Goal: Information Seeking & Learning: Learn about a topic

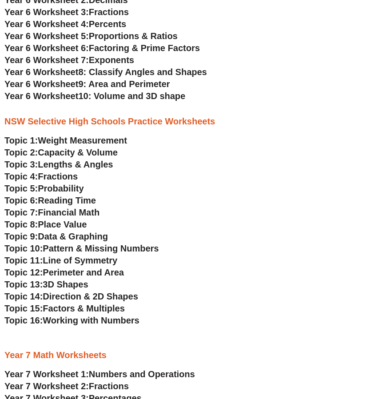
scroll to position [1475, 0]
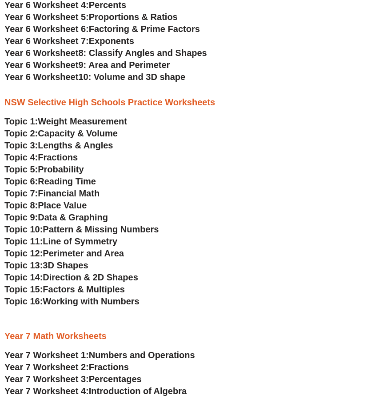
click at [61, 159] on span "Fractions" at bounding box center [58, 157] width 40 height 10
click at [86, 179] on span "Reading Time" at bounding box center [67, 181] width 58 height 10
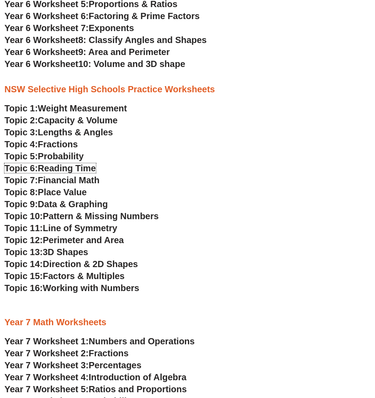
scroll to position [1492, 0]
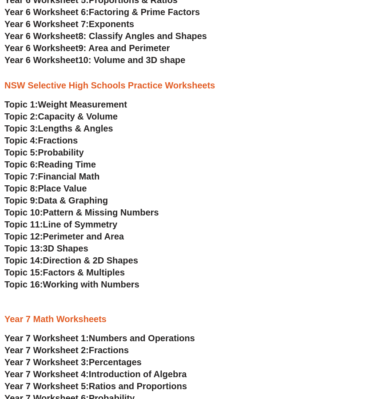
click at [81, 178] on span "Financial Math" at bounding box center [69, 176] width 62 height 10
click at [73, 189] on span "Place Value" at bounding box center [62, 188] width 49 height 10
click at [97, 236] on span "Perimeter and Area" at bounding box center [83, 236] width 81 height 10
click at [65, 274] on span "Factors & Multiples" at bounding box center [84, 272] width 82 height 10
click at [48, 288] on span "Working with Numbers" at bounding box center [91, 284] width 96 height 10
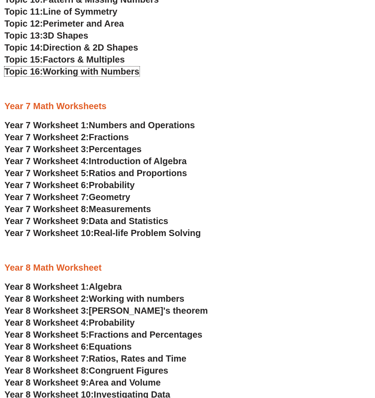
scroll to position [1705, 0]
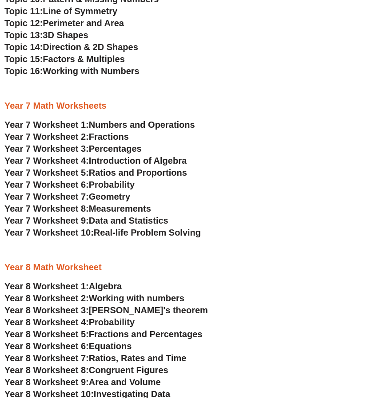
click at [148, 124] on span "Numbers and Operations" at bounding box center [142, 125] width 106 height 10
click at [123, 172] on span "Ratios and Proportions" at bounding box center [138, 173] width 98 height 10
click at [134, 236] on span "Real-life Problem Solving" at bounding box center [147, 233] width 107 height 10
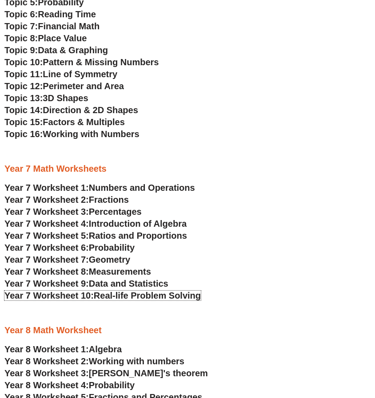
scroll to position [1643, 0]
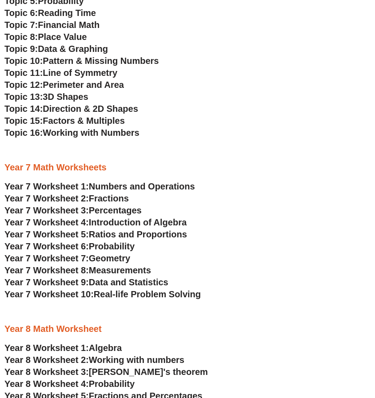
click at [124, 225] on span "Introduction of Algebra" at bounding box center [138, 223] width 98 height 10
